Goal: Check status

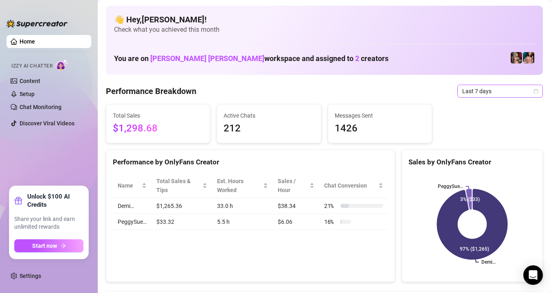
click at [497, 89] on span "Last 7 days" at bounding box center [501, 91] width 76 height 12
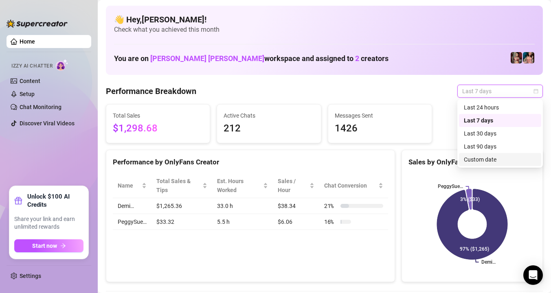
click at [496, 158] on div "Custom date" at bounding box center [500, 159] width 73 height 9
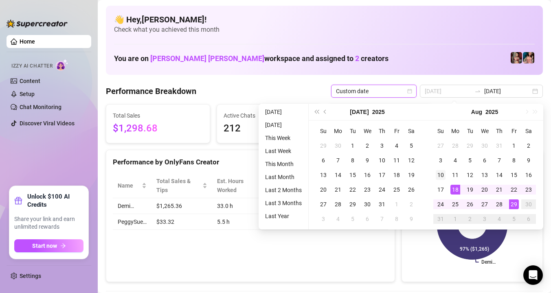
type input "2025-08-10"
click at [439, 171] on div "10" at bounding box center [441, 175] width 10 height 10
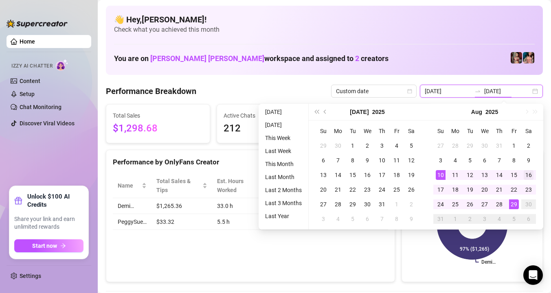
type input "2025-08-16"
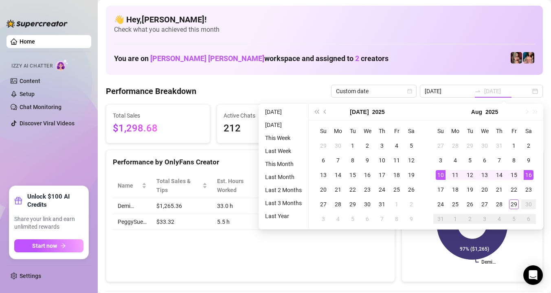
click at [529, 172] on div "16" at bounding box center [529, 175] width 10 height 10
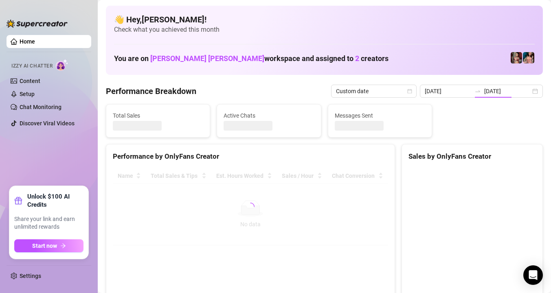
type input "2025-08-10"
type input "2025-08-16"
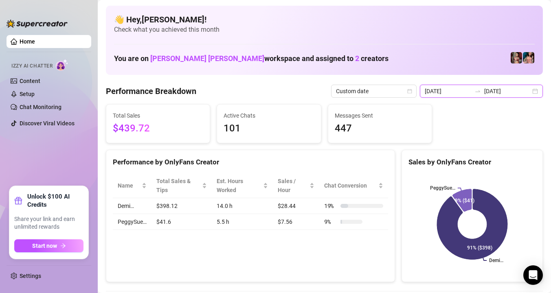
click at [471, 88] on input "2025-08-10" at bounding box center [448, 91] width 46 height 9
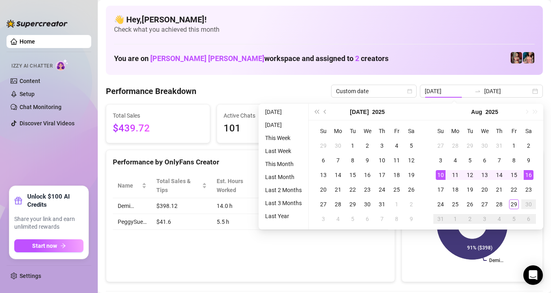
click at [246, 90] on div "Performance Breakdown Custom date 2025-08-10 2025-08-16" at bounding box center [324, 91] width 437 height 13
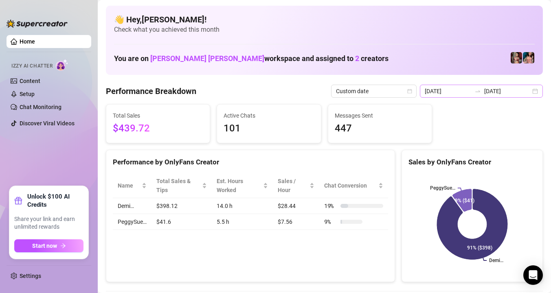
click at [531, 91] on div "2025-08-10 2025-08-16" at bounding box center [481, 91] width 123 height 13
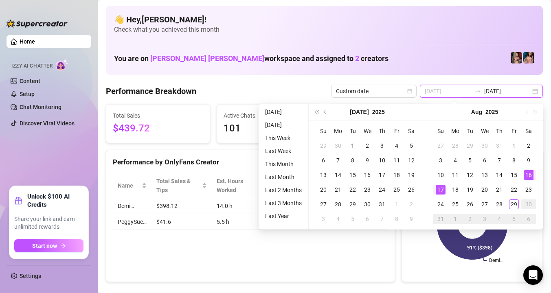
type input "2025-08-17"
click at [443, 189] on div "17" at bounding box center [441, 190] width 10 height 10
type input "2025-08-23"
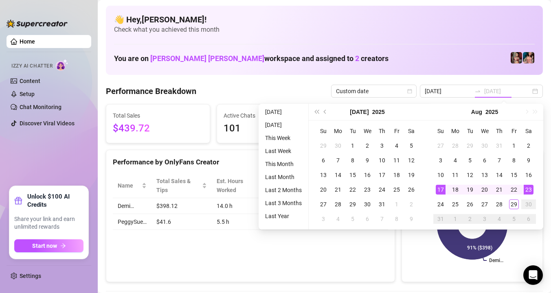
click at [532, 188] on div "23" at bounding box center [529, 190] width 10 height 10
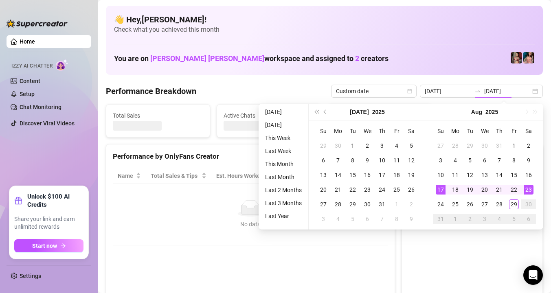
type input "2025-08-17"
type input "2025-08-23"
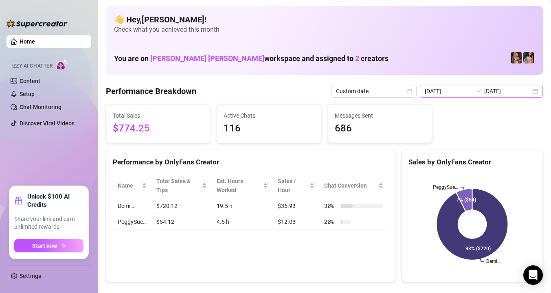
click at [538, 90] on div "2025-08-17 2025-08-23" at bounding box center [481, 91] width 123 height 13
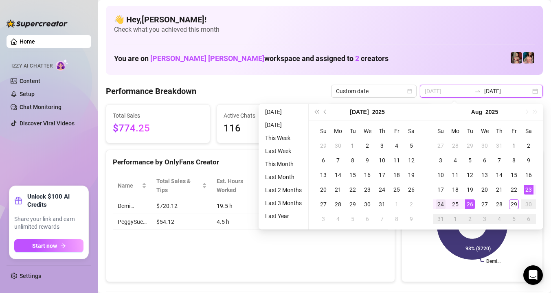
type input "2025-08-24"
click at [438, 204] on div "24" at bounding box center [441, 205] width 10 height 10
type input "2025-08-29"
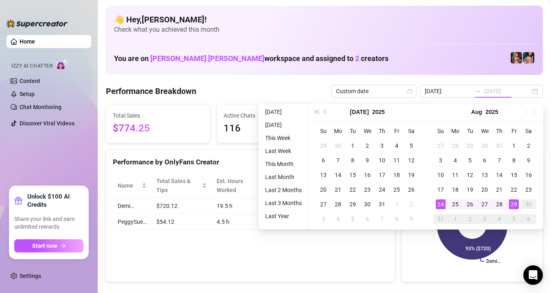
click at [514, 203] on div "29" at bounding box center [514, 205] width 10 height 10
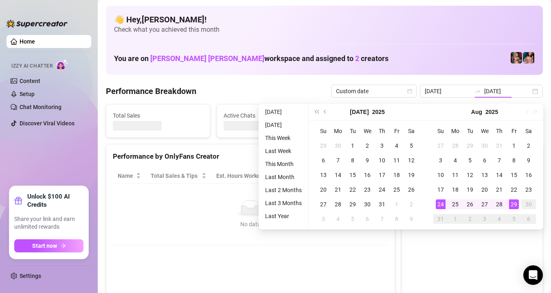
type input "2025-08-24"
type input "2025-08-29"
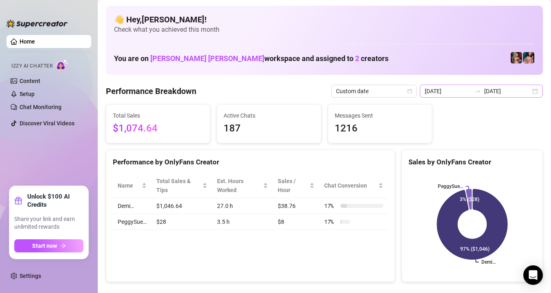
click at [537, 94] on div "2025-08-24 2025-08-29" at bounding box center [481, 91] width 123 height 13
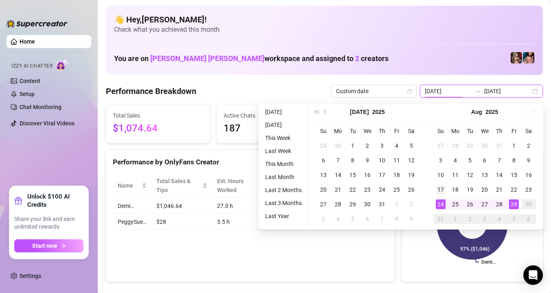
type input "2025-08-17"
click at [440, 191] on div "17" at bounding box center [441, 190] width 10 height 10
type input "2025-08-23"
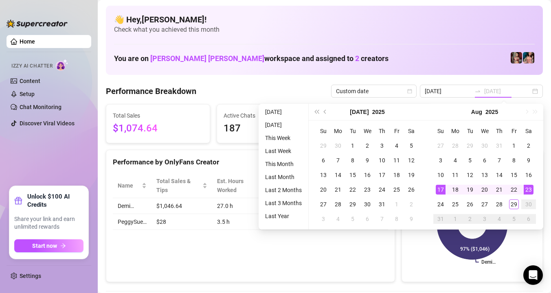
click at [529, 188] on div "23" at bounding box center [529, 190] width 10 height 10
type input "2025-08-17"
type input "2025-08-23"
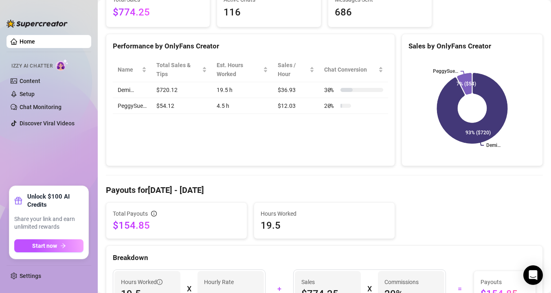
scroll to position [33, 0]
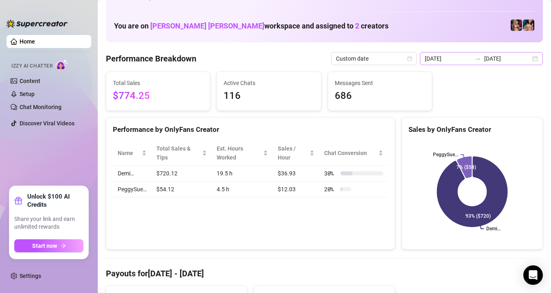
click at [534, 55] on div "2025-08-17 2025-08-23" at bounding box center [481, 58] width 123 height 13
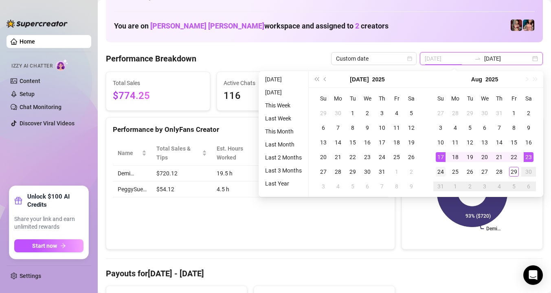
type input "2025-08-24"
click at [438, 171] on div "24" at bounding box center [441, 172] width 10 height 10
type input "2025-08-29"
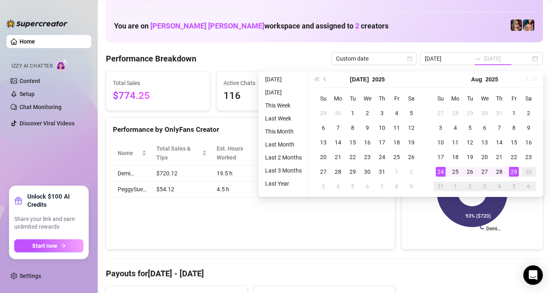
click at [514, 172] on div "29" at bounding box center [514, 172] width 10 height 10
type input "2025-08-24"
type input "2025-08-29"
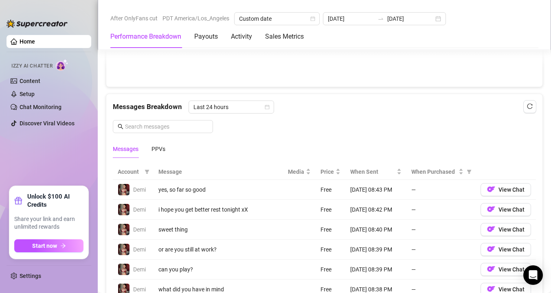
scroll to position [660, 0]
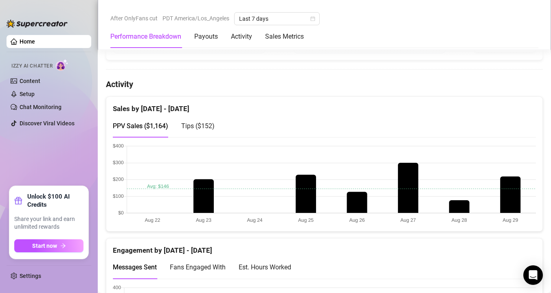
scroll to position [375, 0]
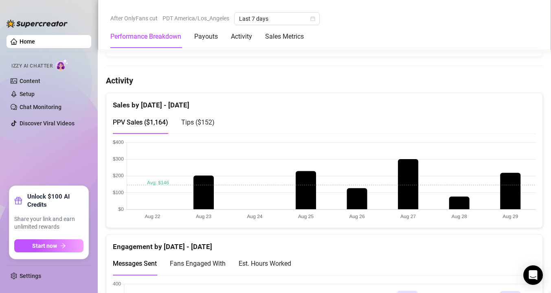
click at [211, 122] on span "Tips ( $152 )" at bounding box center [197, 123] width 33 height 8
click at [159, 123] on span "PPV Sales ( $1,164 )" at bounding box center [140, 123] width 55 height 8
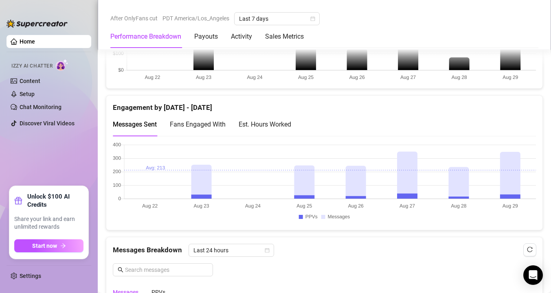
scroll to position [519, 0]
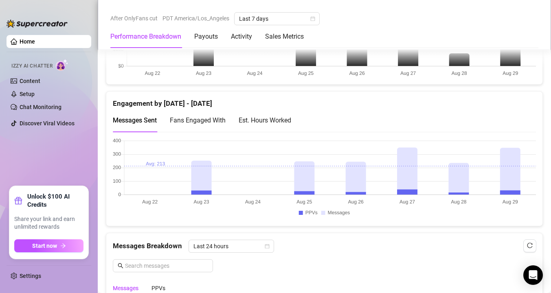
click at [255, 118] on div "Est. Hours Worked" at bounding box center [265, 120] width 53 height 10
